Goal: Task Accomplishment & Management: Manage account settings

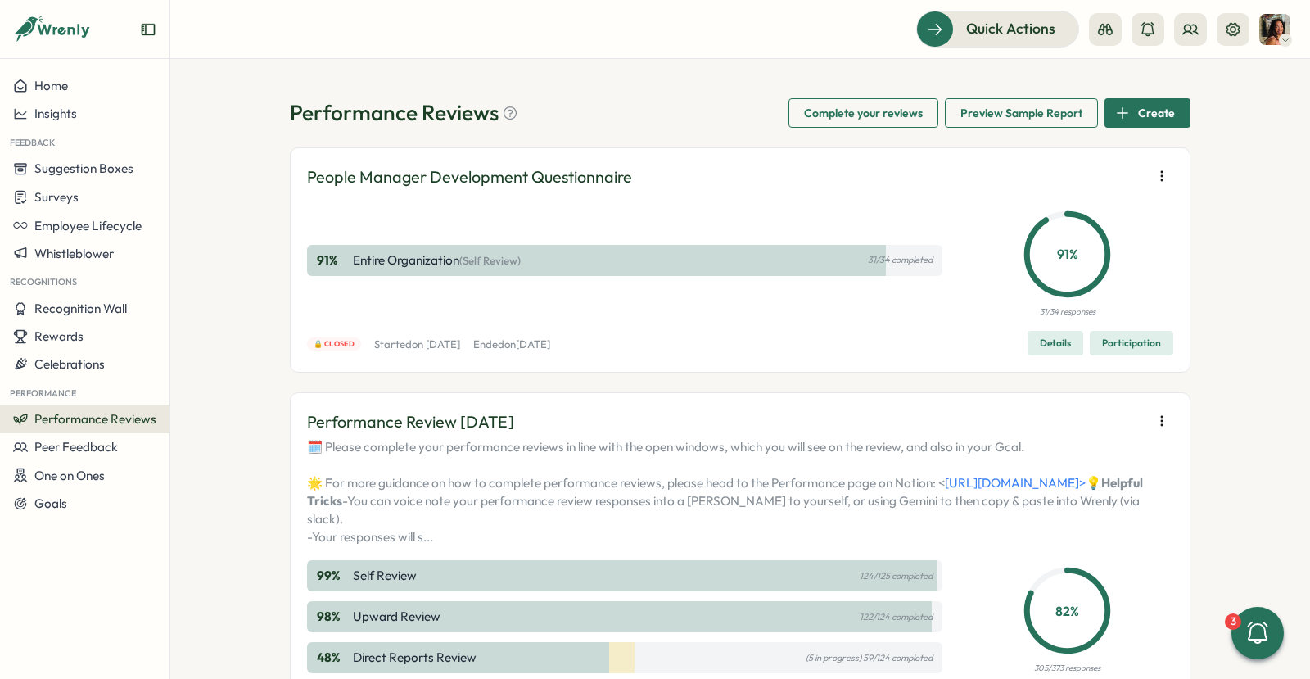
scroll to position [588, 0]
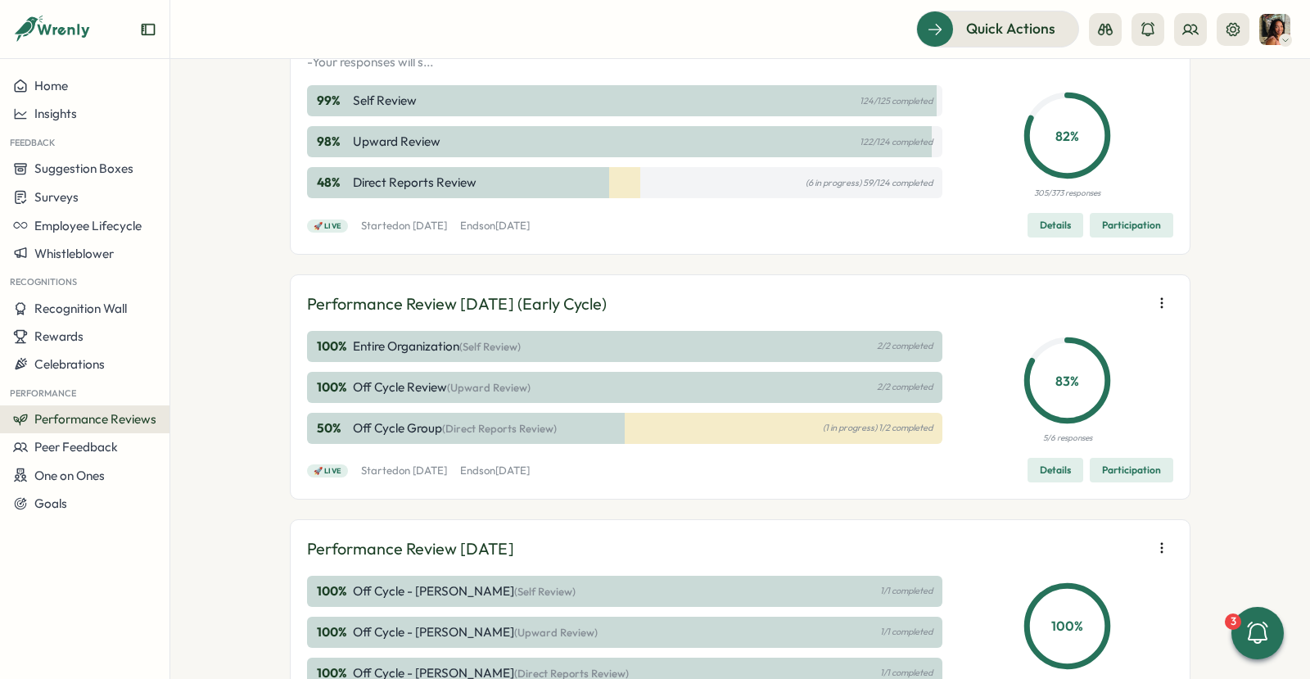
scroll to position [472, 0]
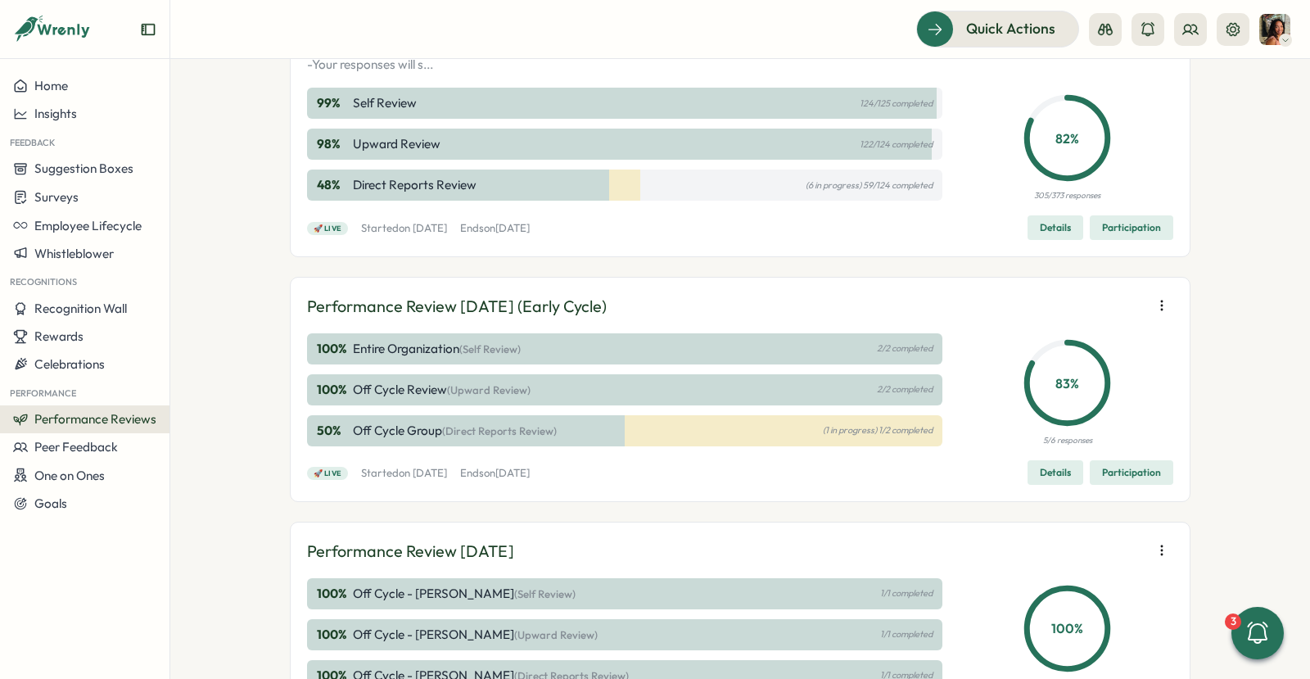
click at [1114, 239] on span "Participation" at bounding box center [1131, 227] width 59 height 23
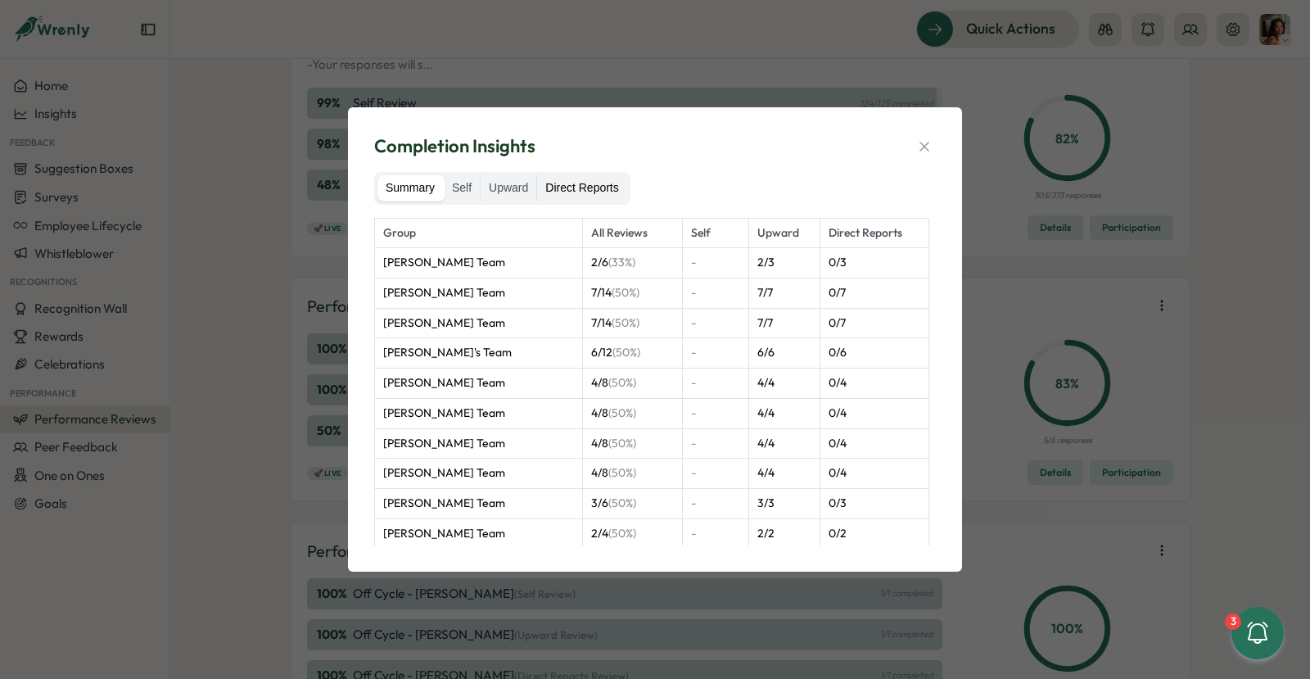
click at [574, 194] on label "Direct Reports" at bounding box center [581, 188] width 89 height 26
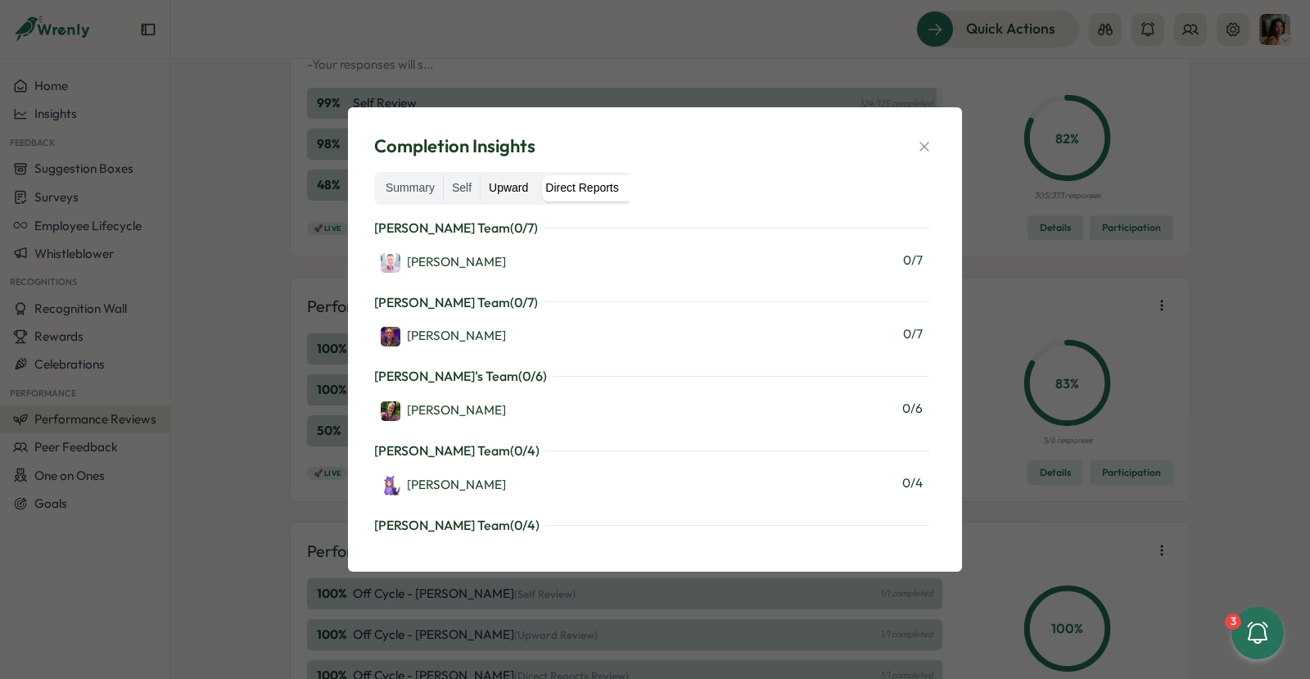
click at [495, 193] on label "Upward" at bounding box center [509, 188] width 56 height 26
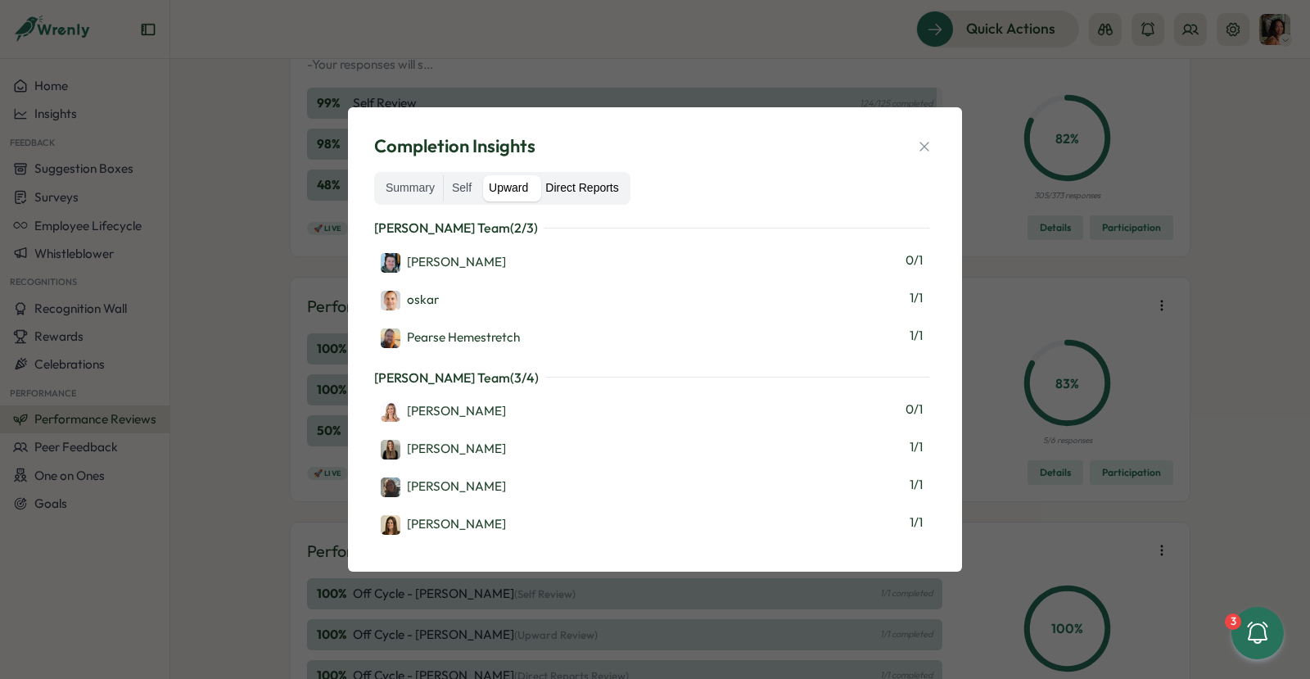
click at [580, 194] on label "Direct Reports" at bounding box center [581, 188] width 89 height 26
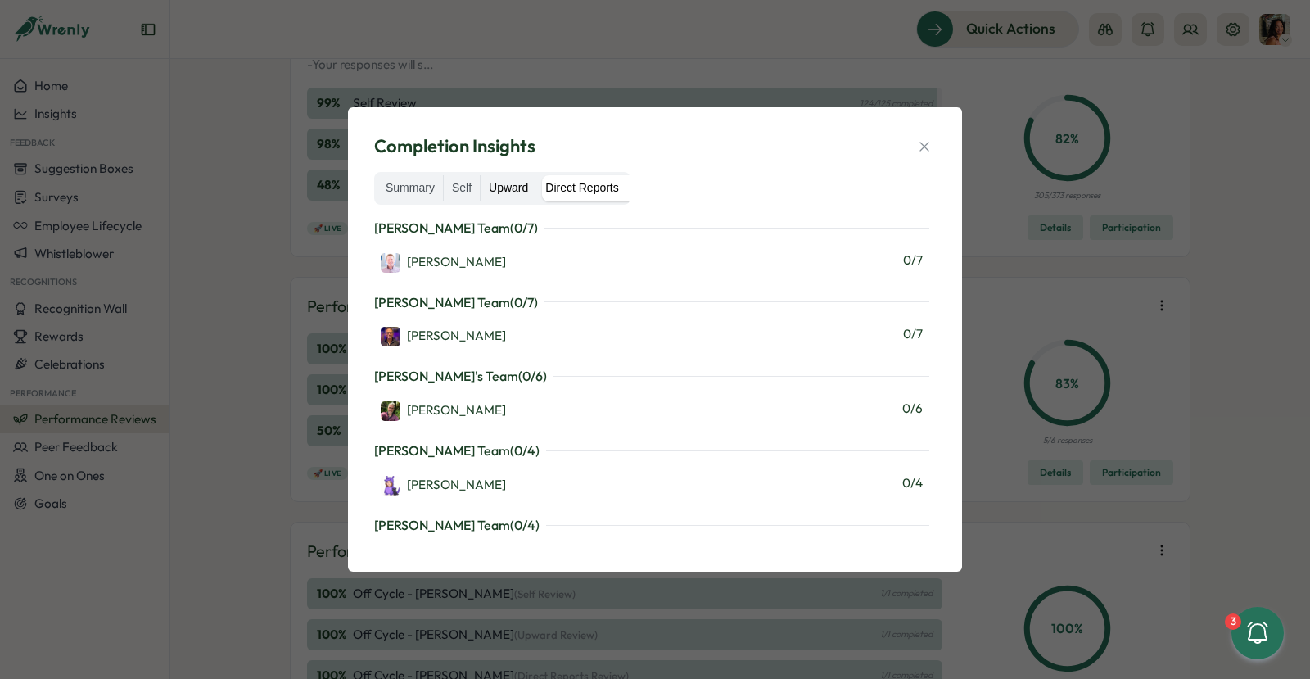
click at [505, 183] on label "Upward" at bounding box center [509, 188] width 56 height 26
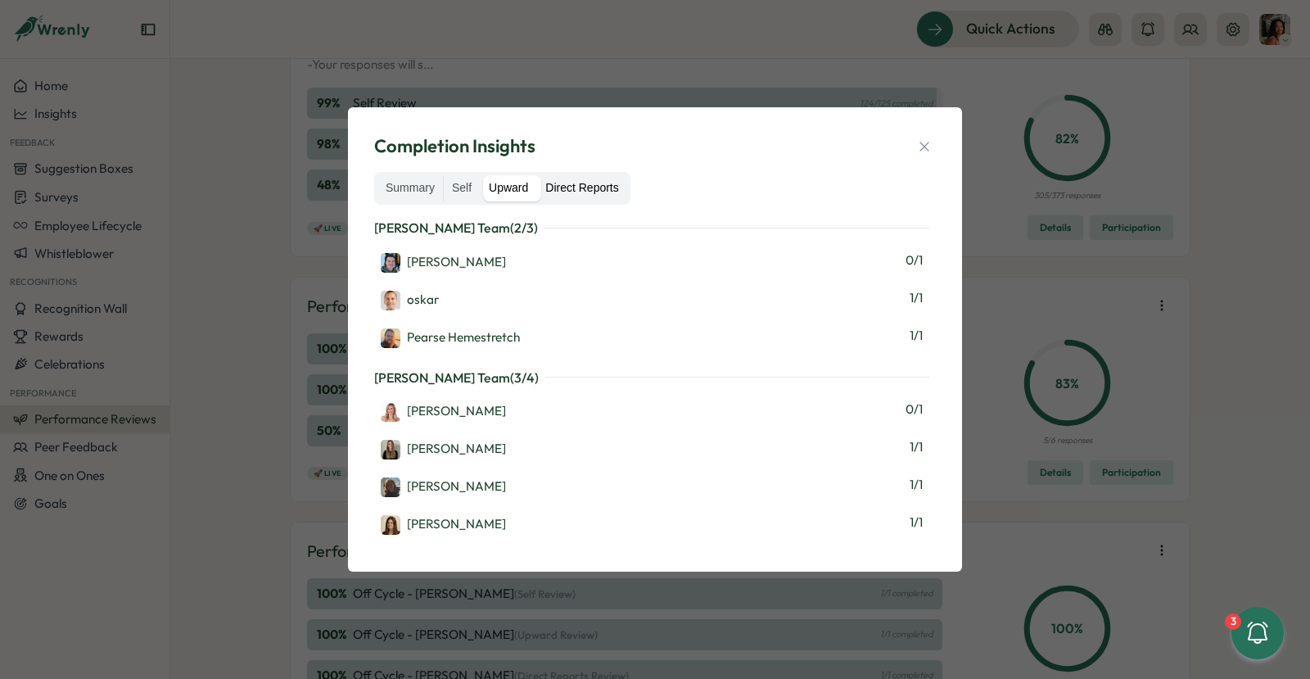
click at [570, 183] on label "Direct Reports" at bounding box center [581, 188] width 89 height 26
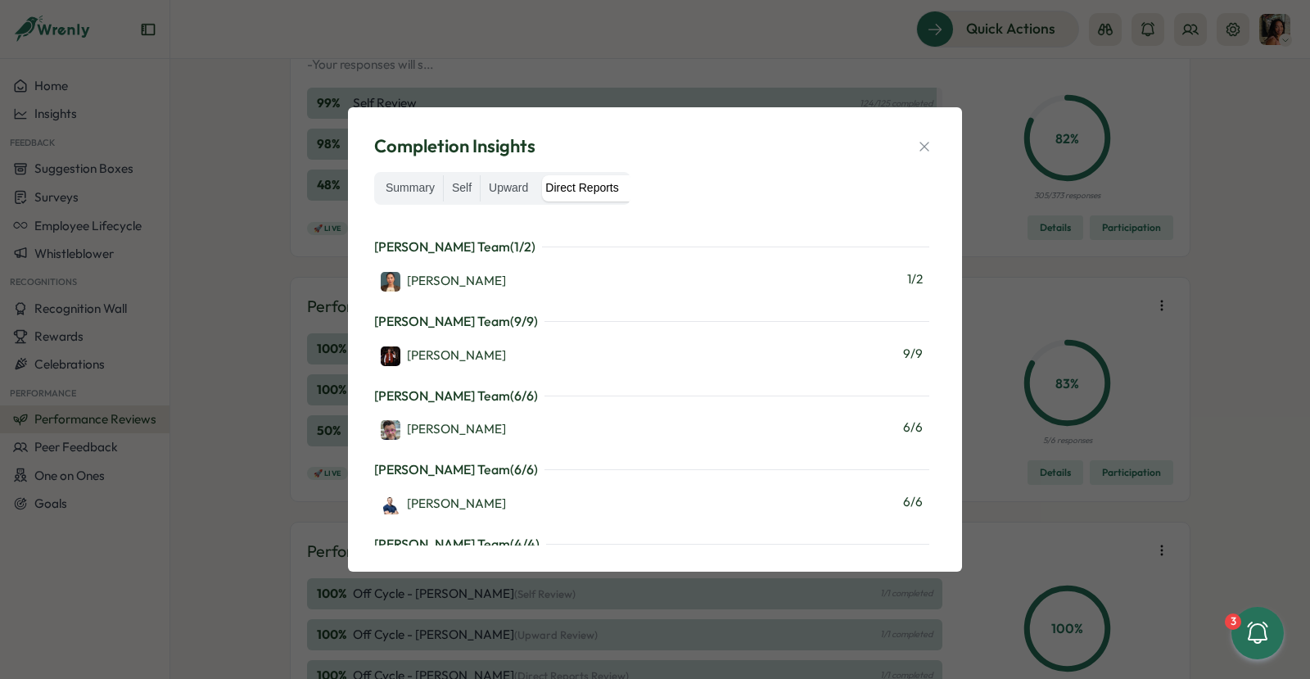
scroll to position [1891, 0]
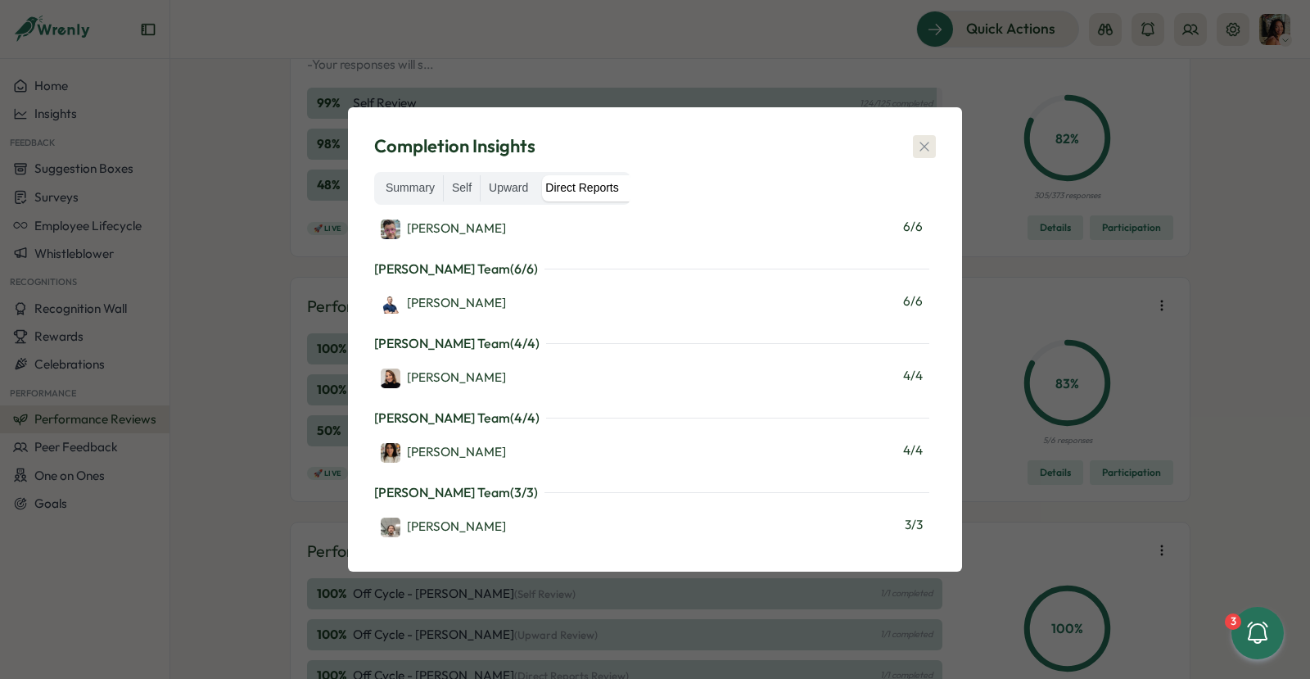
click at [927, 150] on icon "button" at bounding box center [924, 146] width 16 height 16
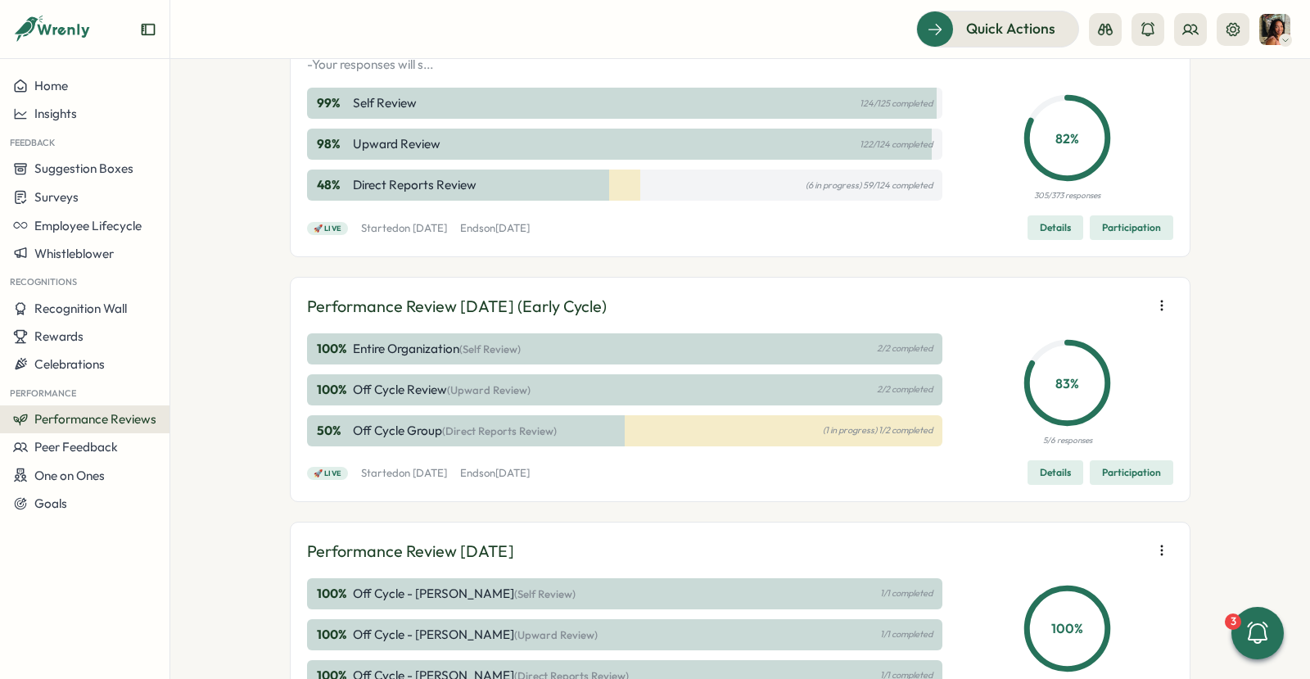
drag, startPoint x: 428, startPoint y: 211, endPoint x: 173, endPoint y: -6, distance: 335.1
click at [173, 0] on html "Home Insights Feedback Suggestion Boxes Surveys Employee Lifecycle Whistleblowe…" at bounding box center [655, 339] width 1310 height 679
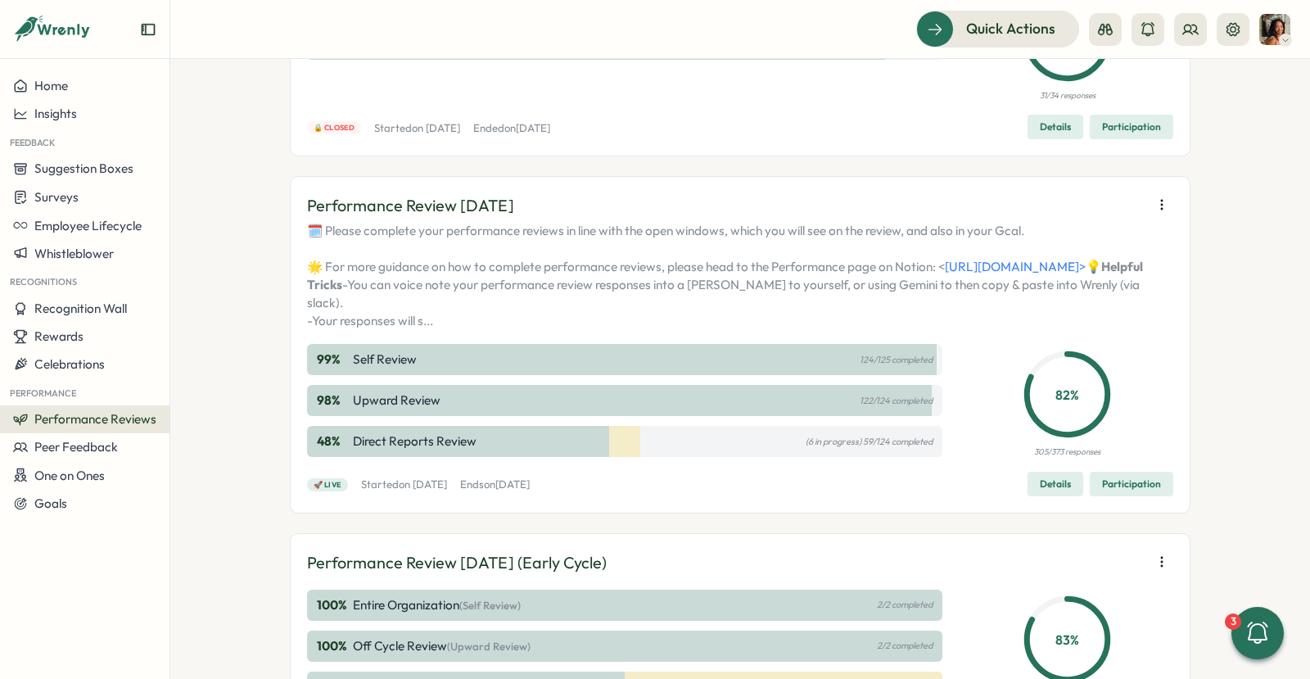
scroll to position [223, 0]
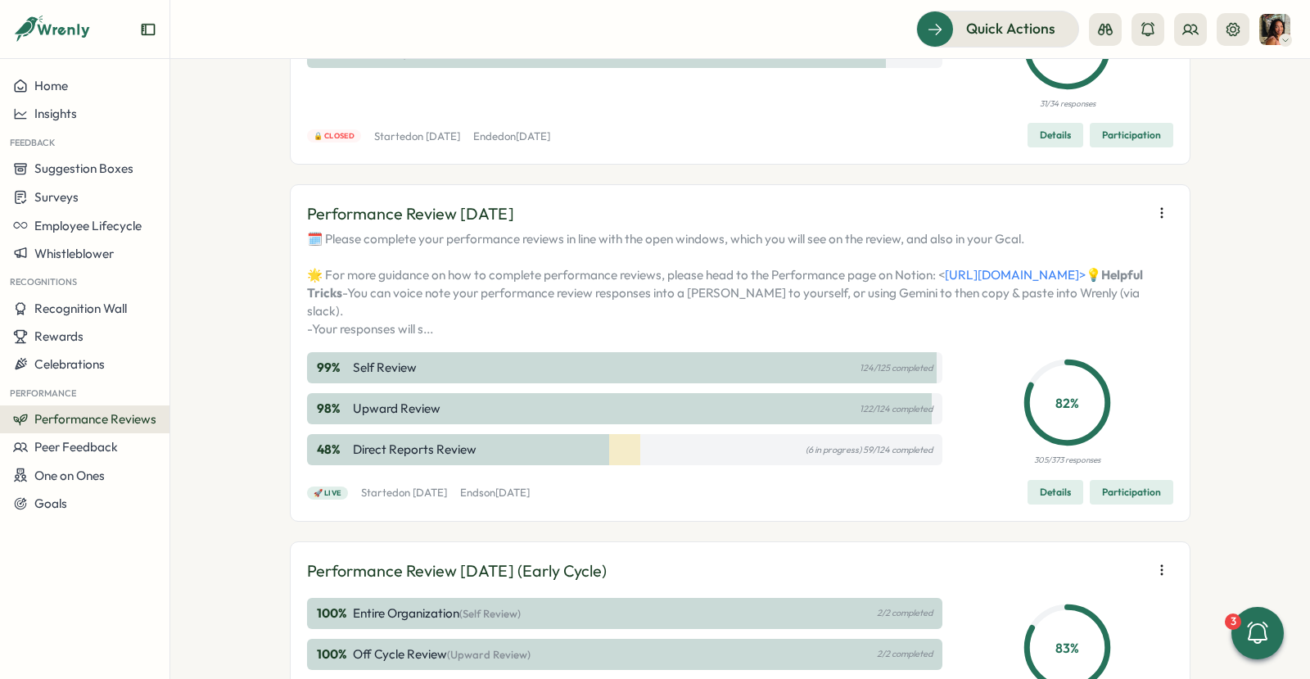
scroll to position [210, 0]
click at [1255, 29] on div "Quick Actions" at bounding box center [1103, 29] width 374 height 36
click at [1270, 31] on img at bounding box center [1274, 29] width 31 height 31
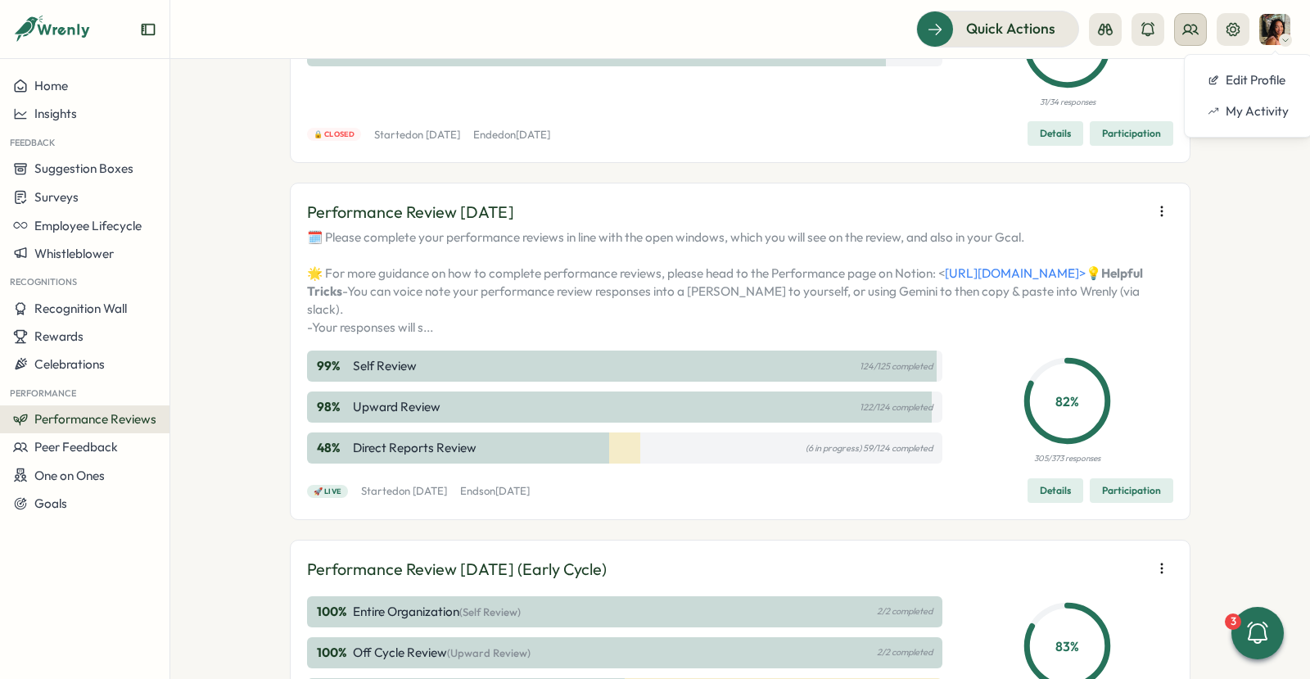
click at [1180, 38] on button at bounding box center [1190, 29] width 33 height 33
click at [1186, 39] on button at bounding box center [1190, 29] width 33 height 33
click at [1193, 72] on div "Org Members" at bounding box center [1190, 81] width 103 height 18
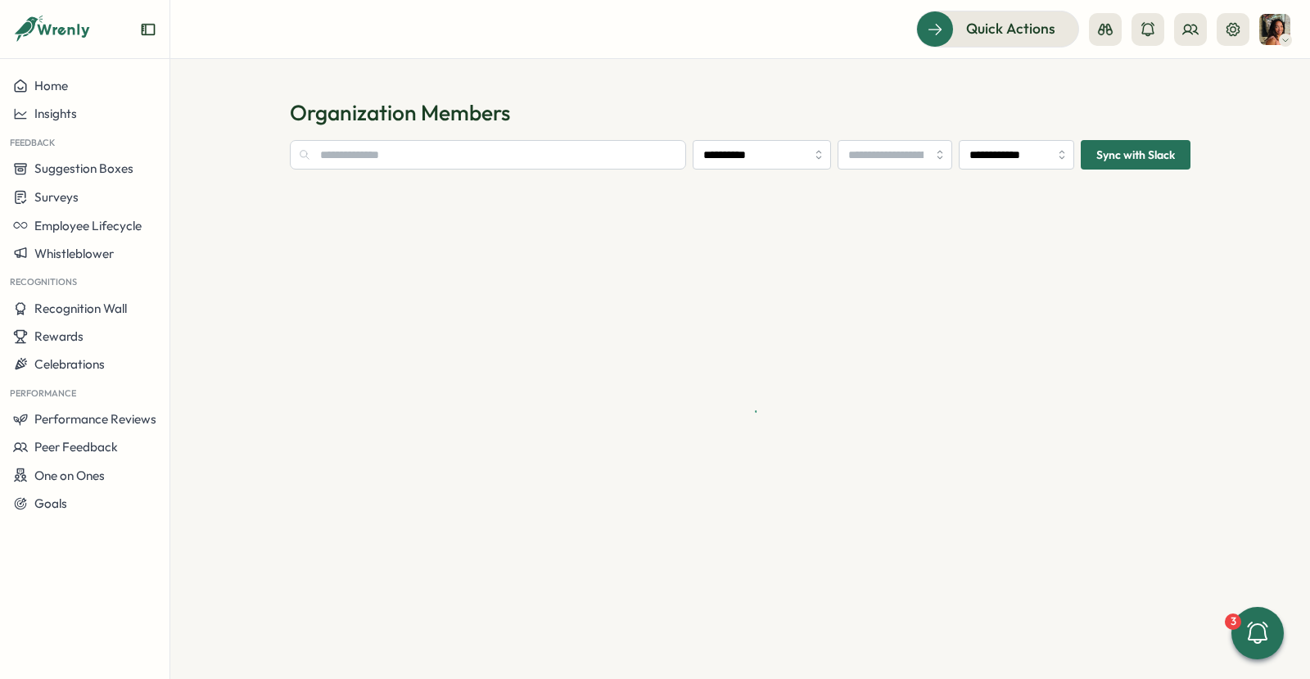
type input "**********"
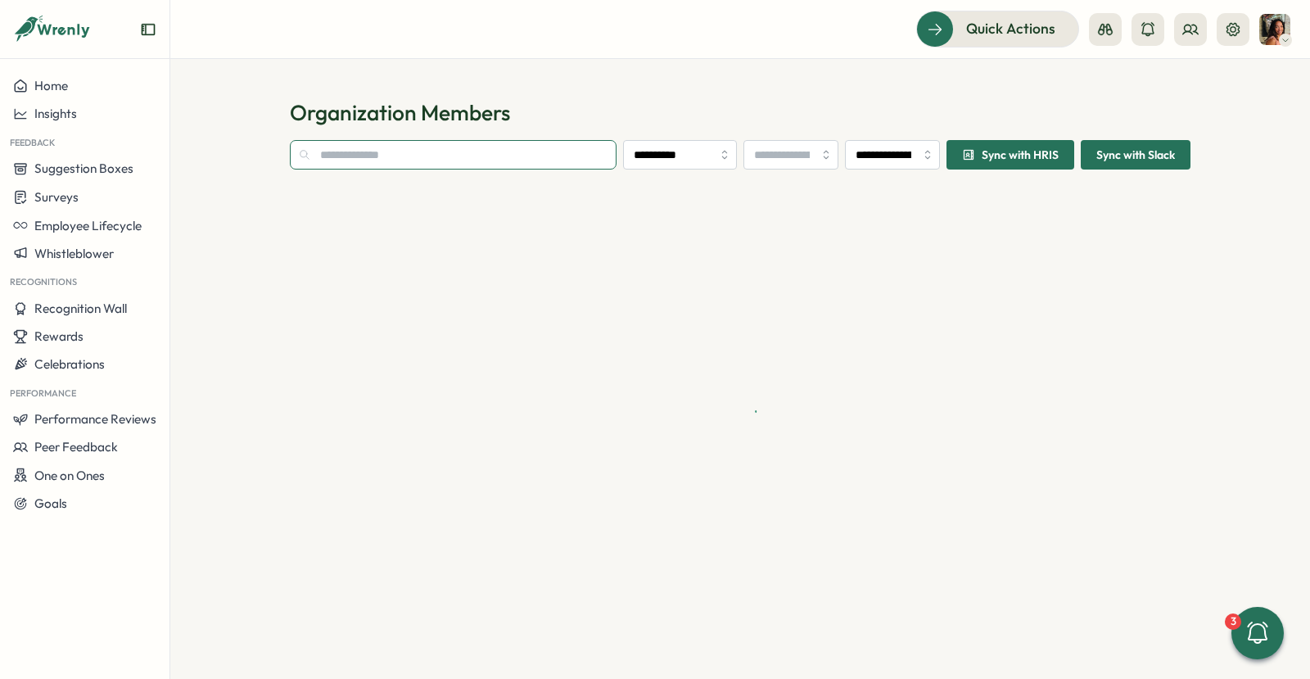
click at [494, 160] on input "text" at bounding box center [453, 154] width 327 height 29
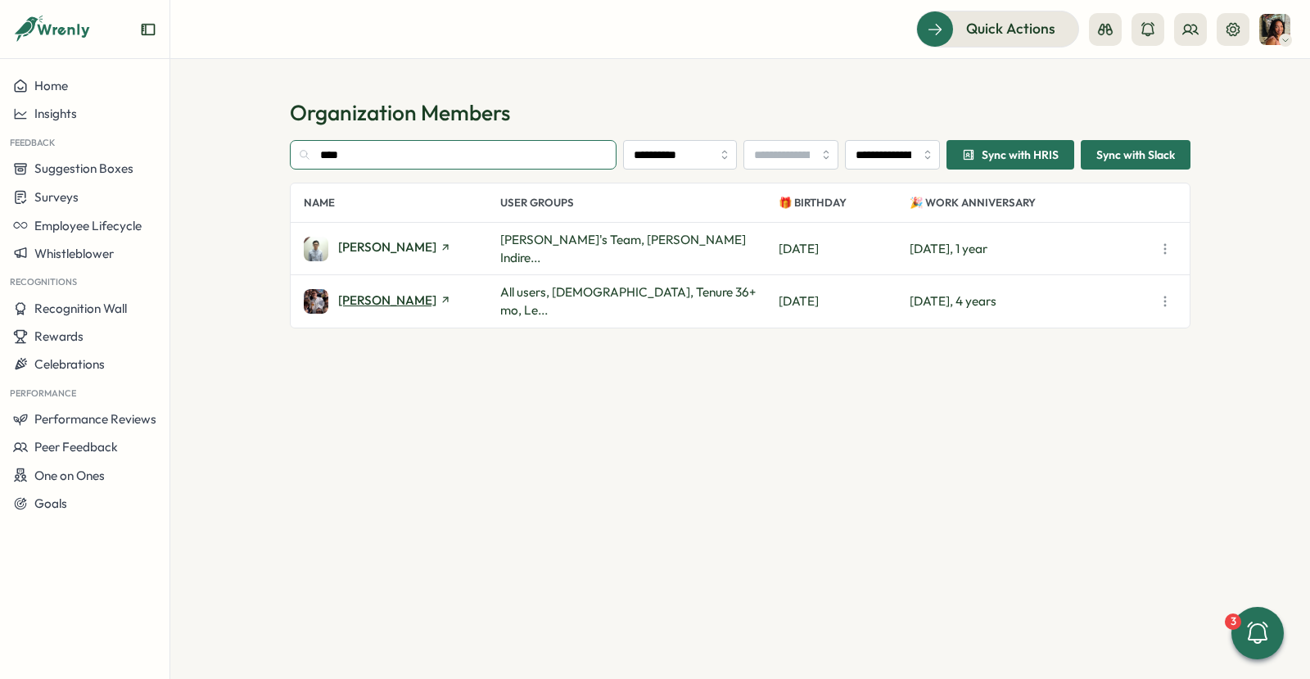
type input "****"
click at [373, 294] on span "Josh Wells" at bounding box center [387, 300] width 98 height 12
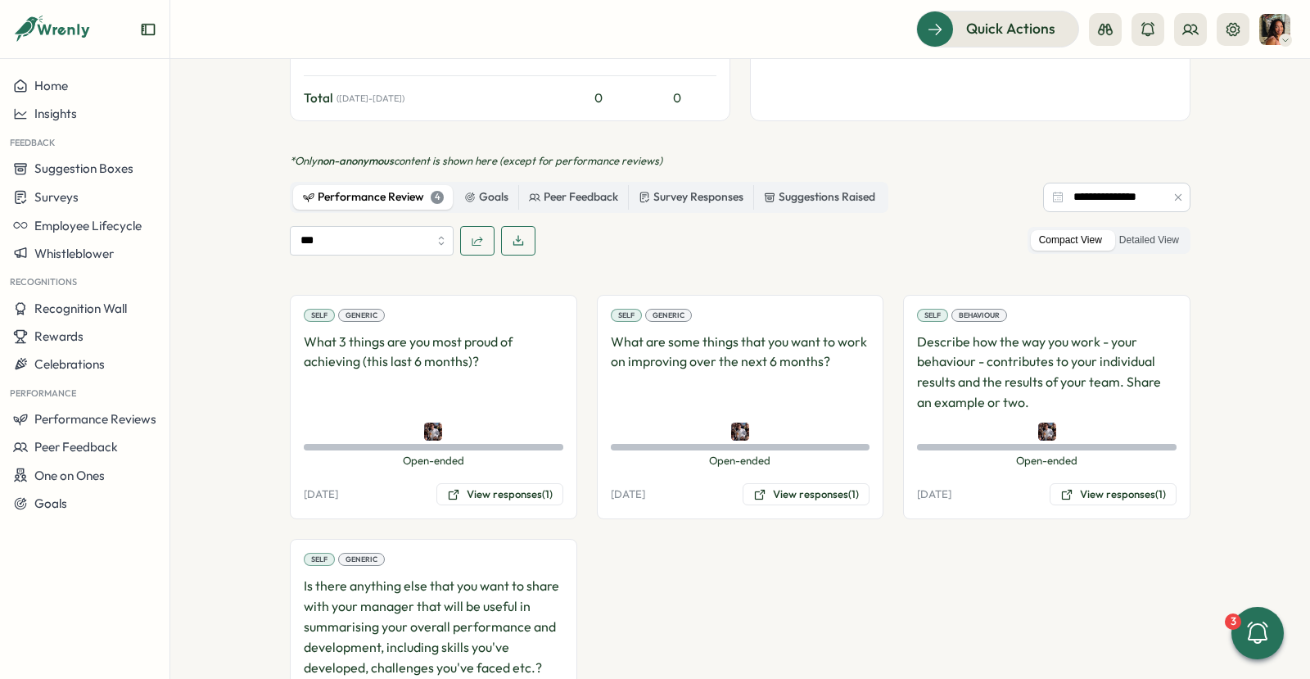
scroll to position [692, 0]
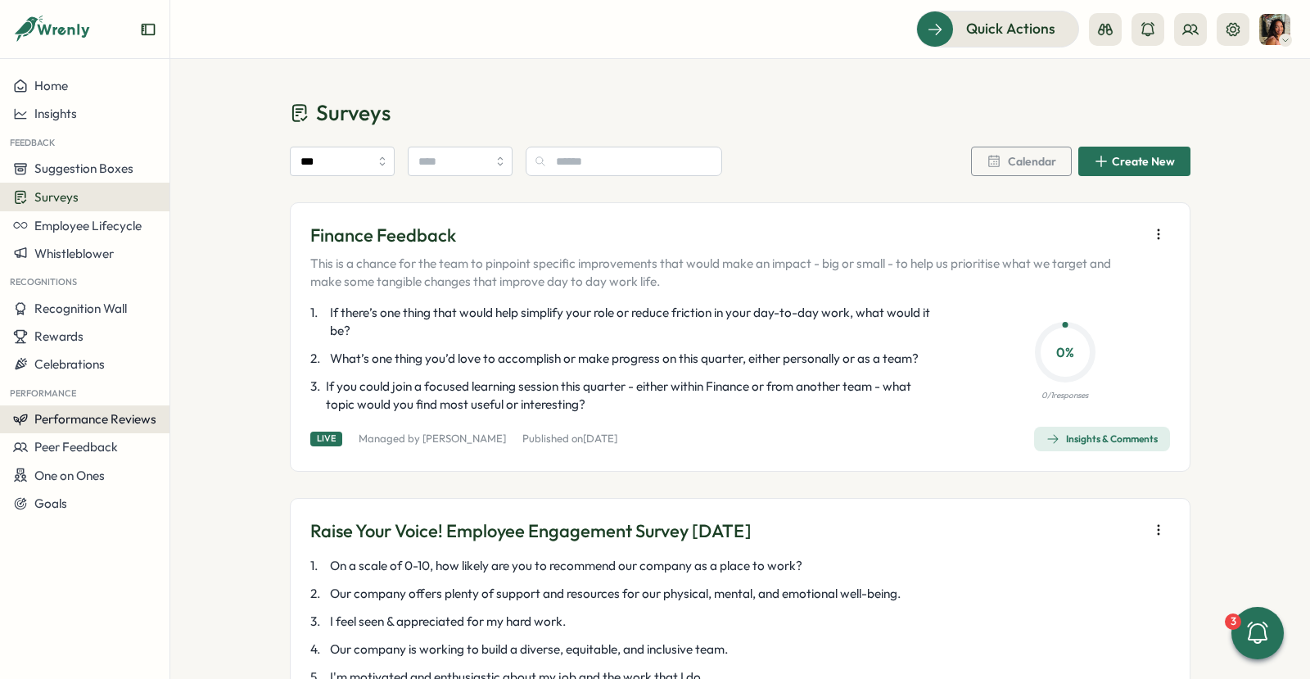
click at [80, 417] on span "Performance Reviews" at bounding box center [95, 419] width 122 height 16
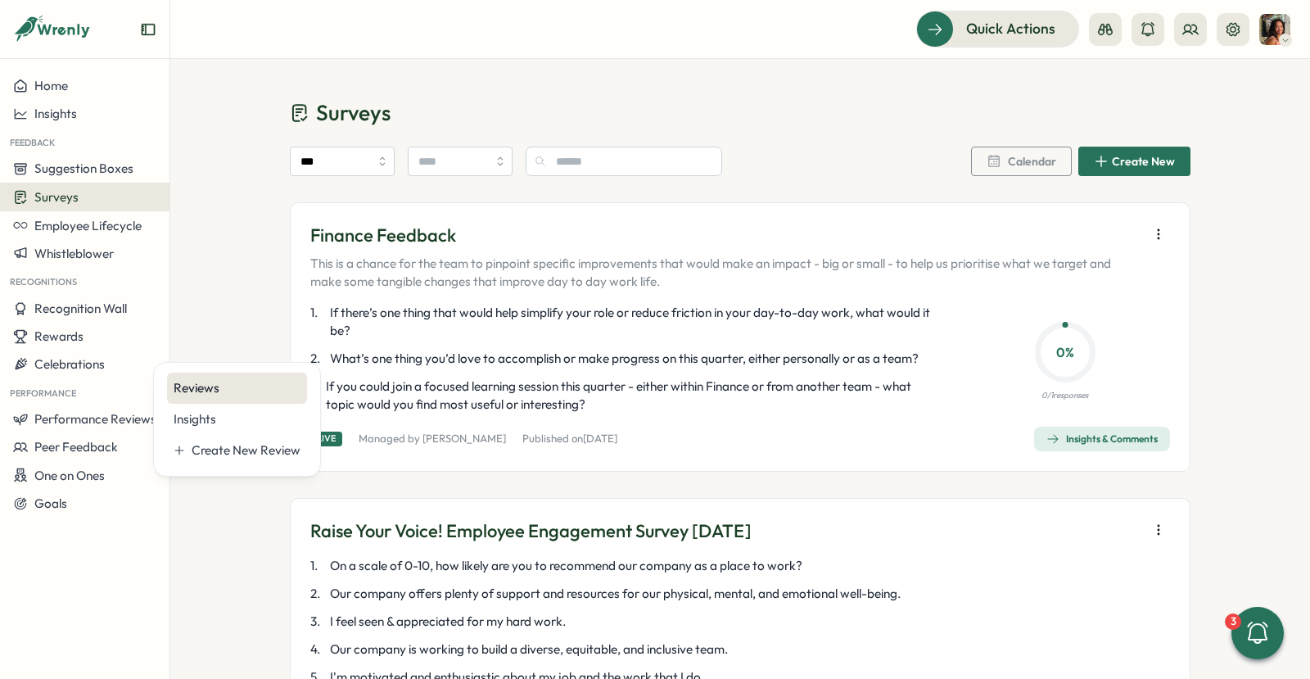
click at [249, 377] on div "Reviews" at bounding box center [237, 387] width 140 height 31
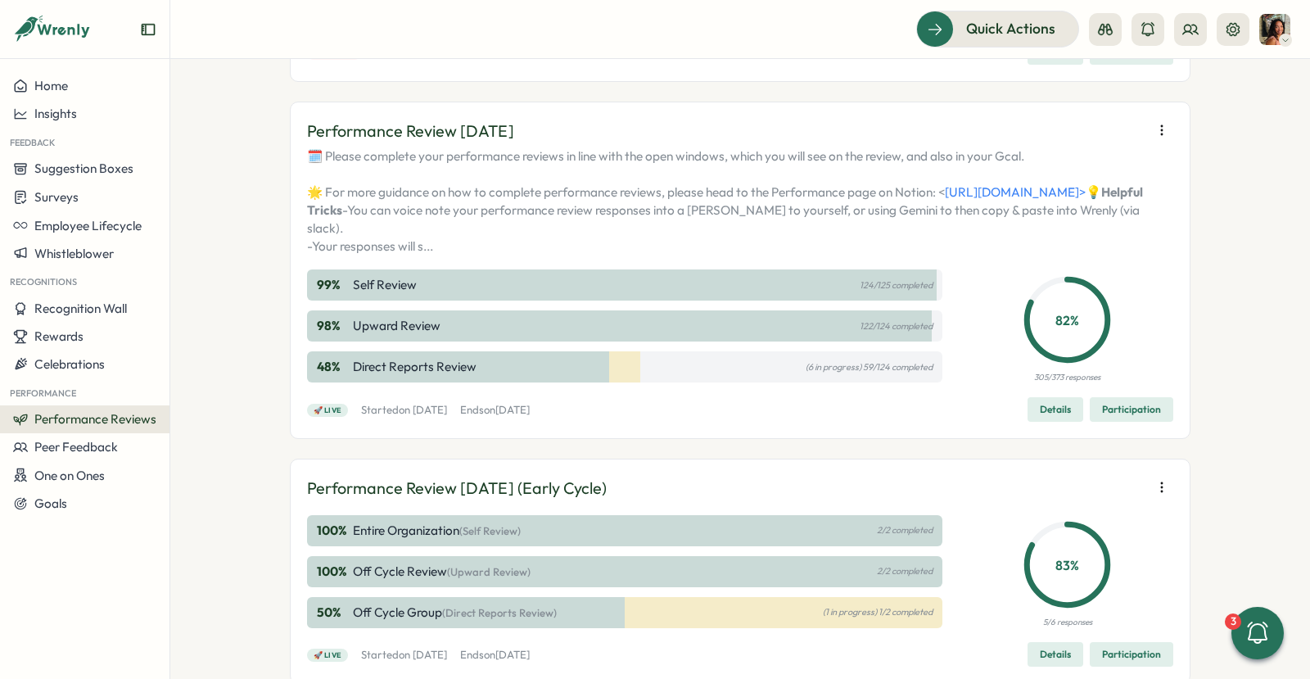
scroll to position [299, 0]
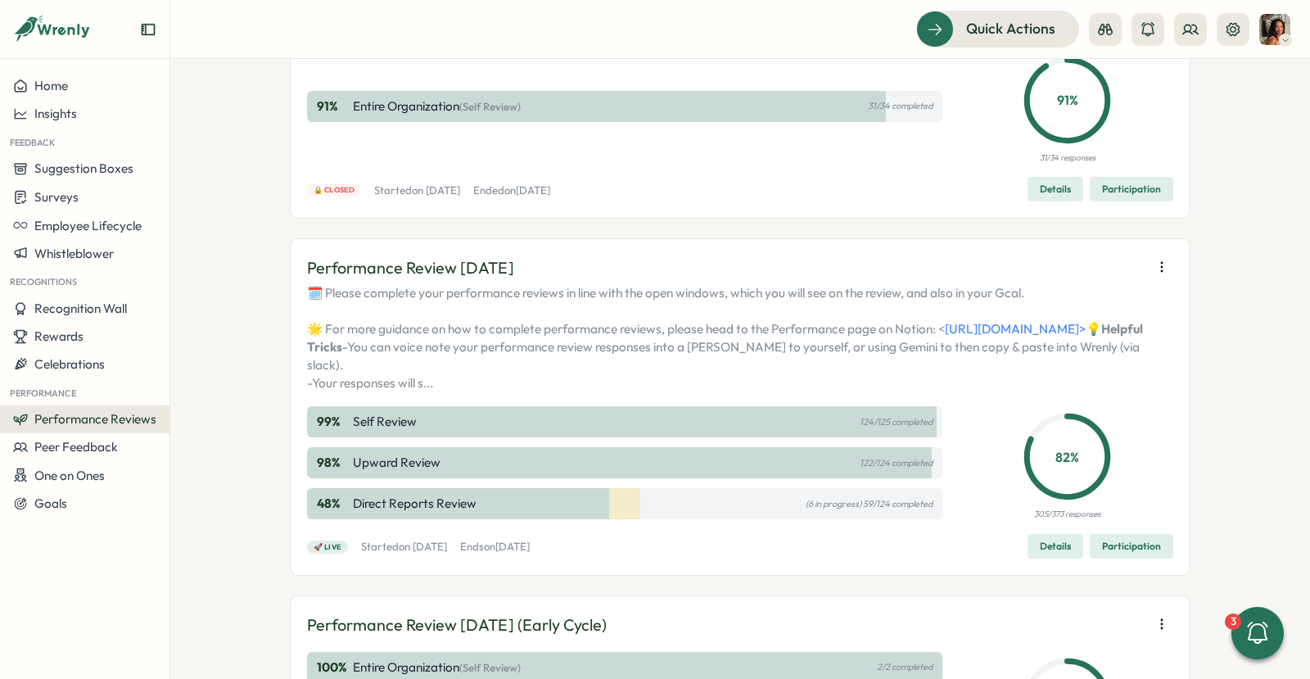
scroll to position [313, 0]
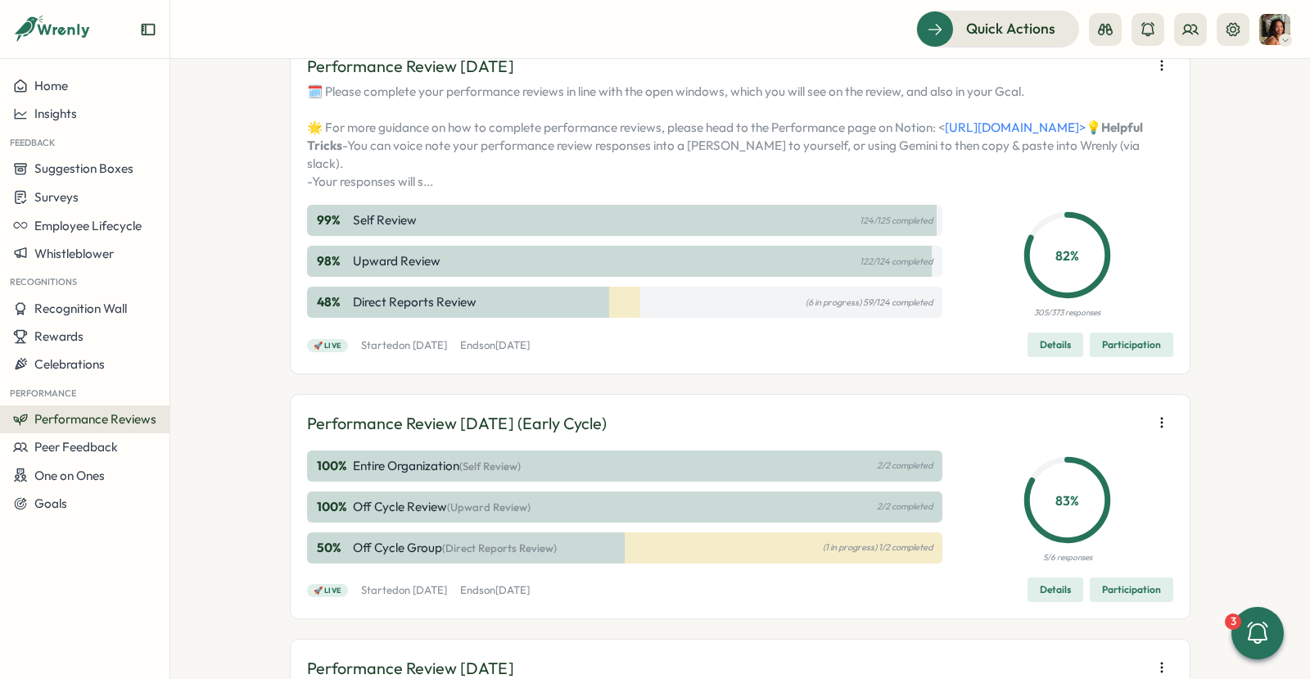
scroll to position [361, 0]
